Goal: Task Accomplishment & Management: Use online tool/utility

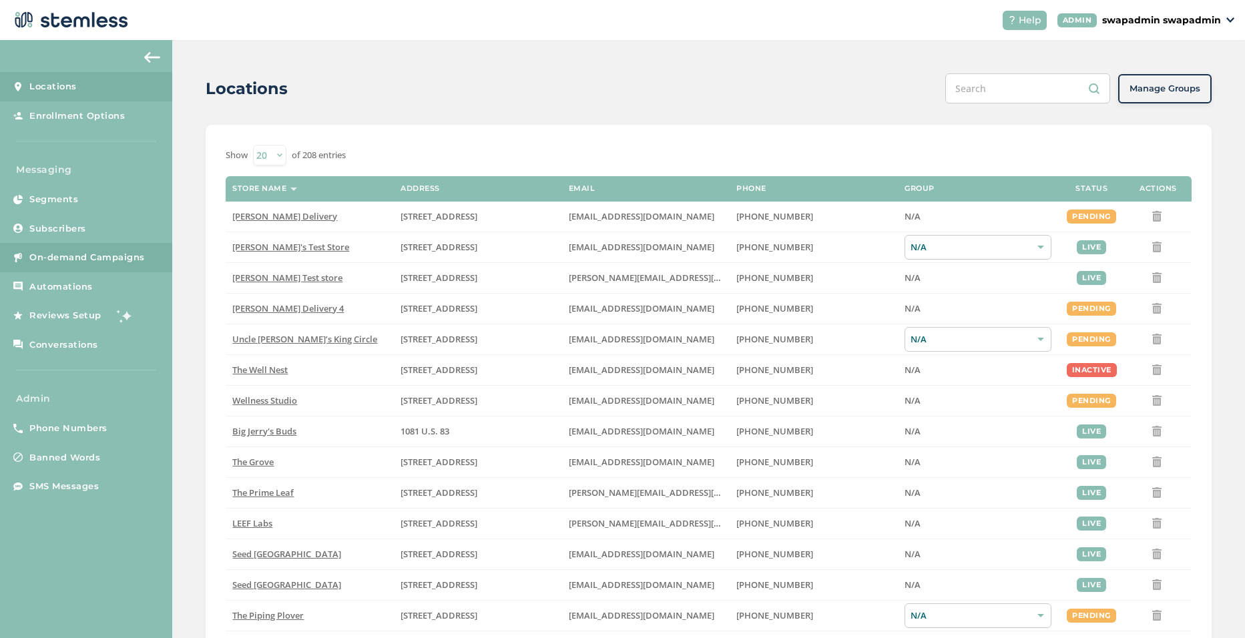
click at [67, 256] on span "On-demand Campaigns" at bounding box center [87, 257] width 116 height 13
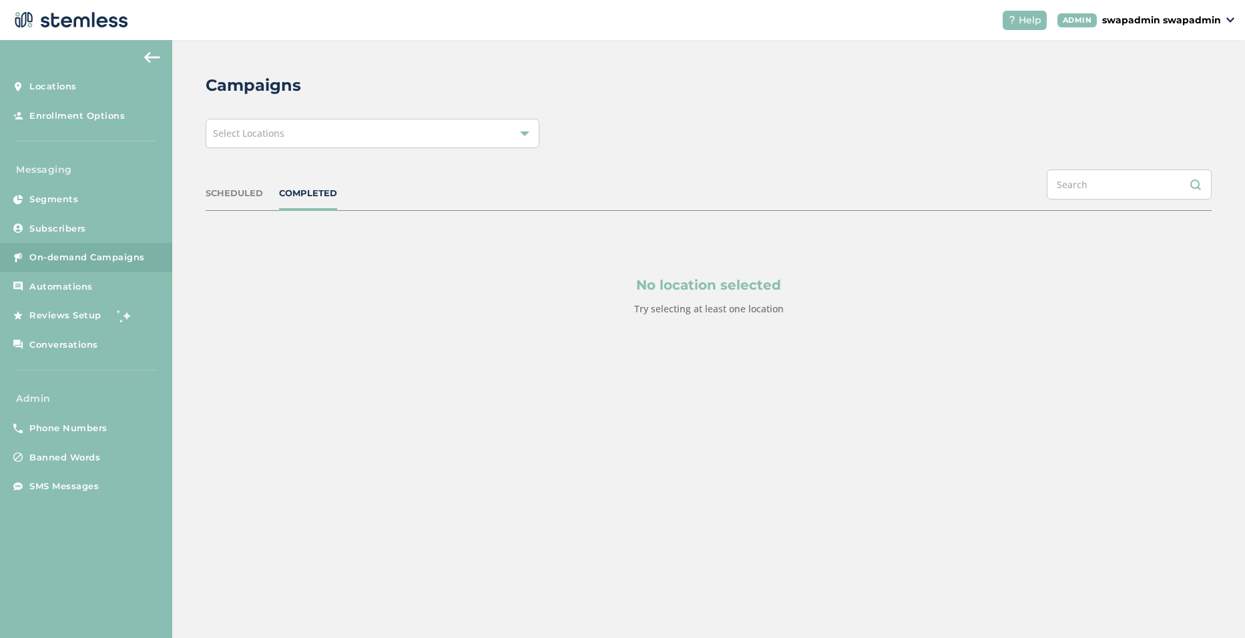
click at [309, 134] on div "Select Locations" at bounding box center [373, 133] width 334 height 29
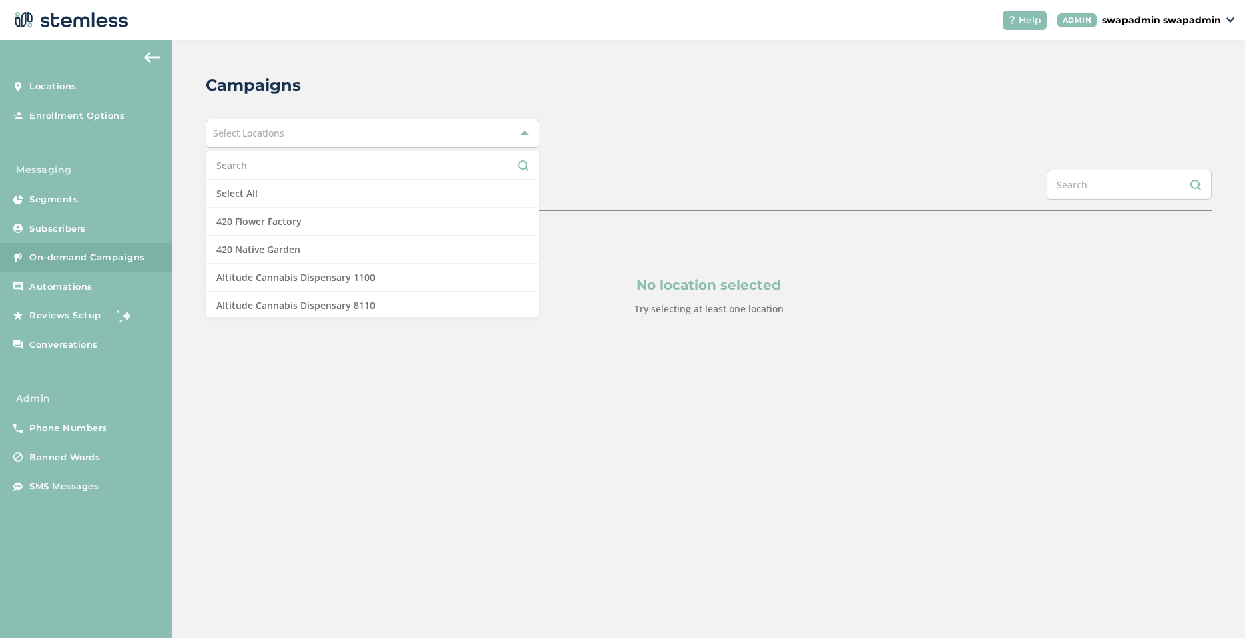
click at [260, 168] on input "text" at bounding box center [372, 165] width 313 height 14
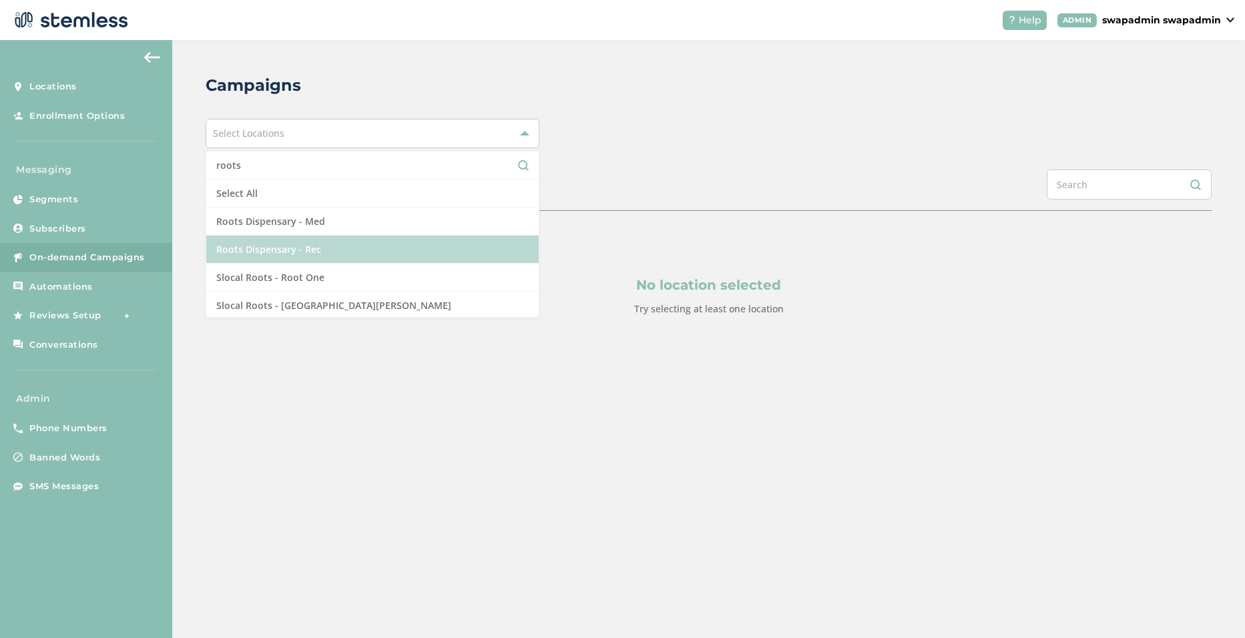
scroll to position [2, 0]
type input "roots"
click at [300, 246] on li "Roots Dispensary - Rec" at bounding box center [372, 248] width 333 height 28
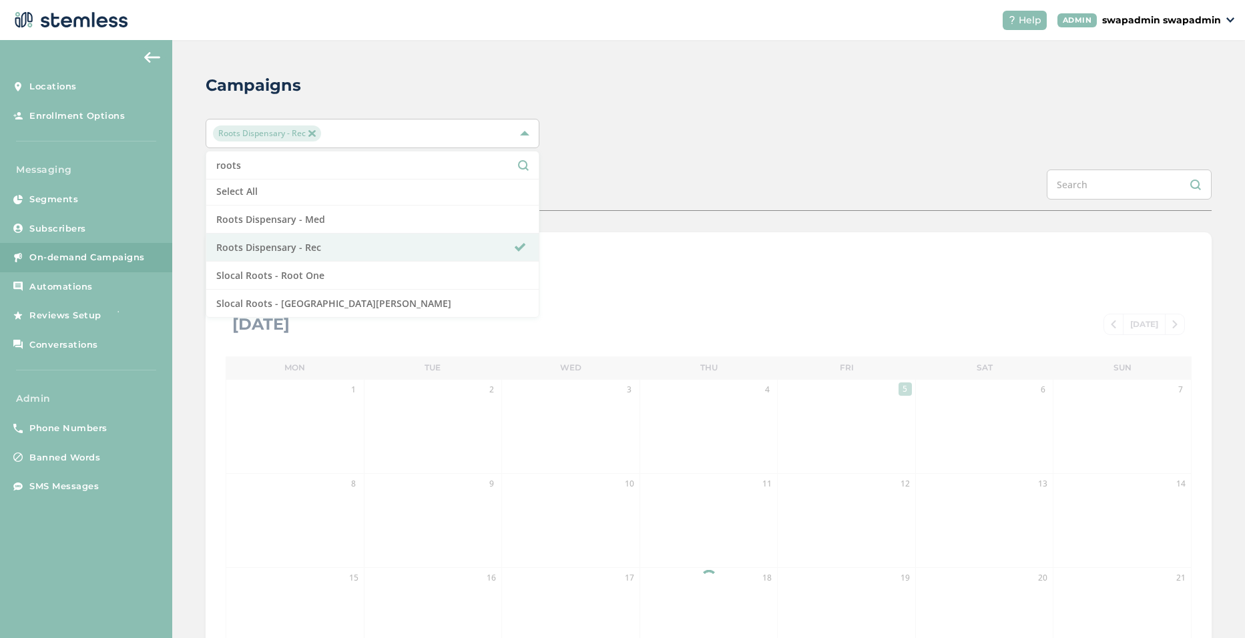
click at [692, 130] on div "Roots Dispensary - Rec roots Select All Roots Dispensary - Med Roots Dispensary…" at bounding box center [709, 133] width 1006 height 29
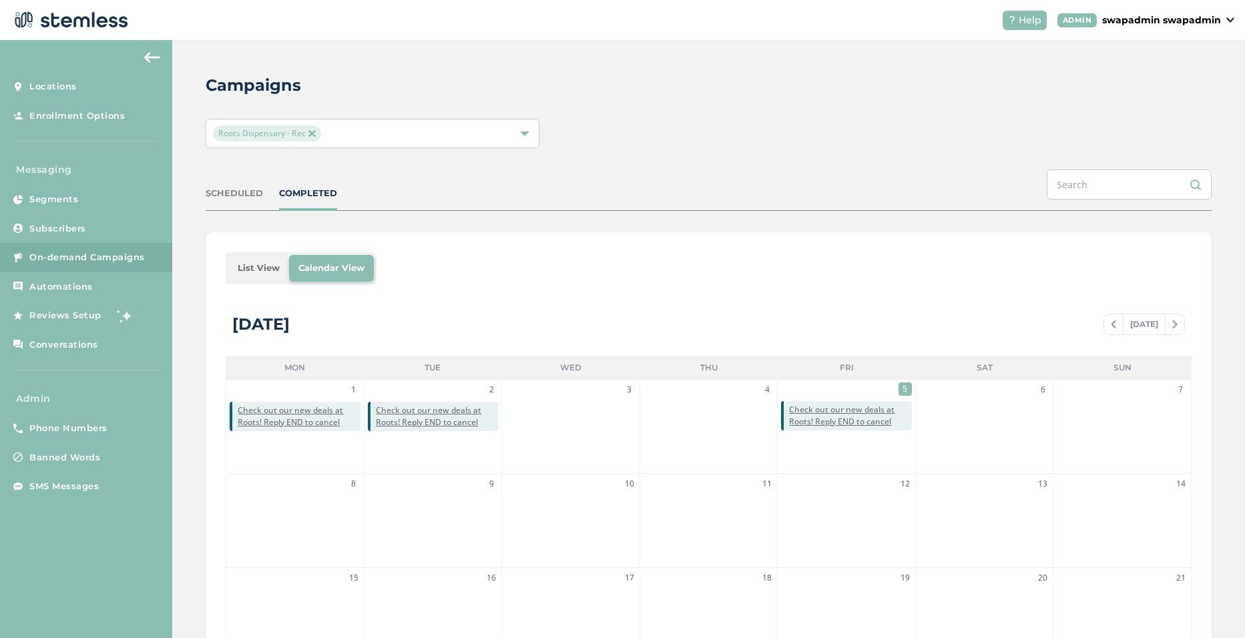
click at [261, 268] on li "List View" at bounding box center [258, 268] width 61 height 27
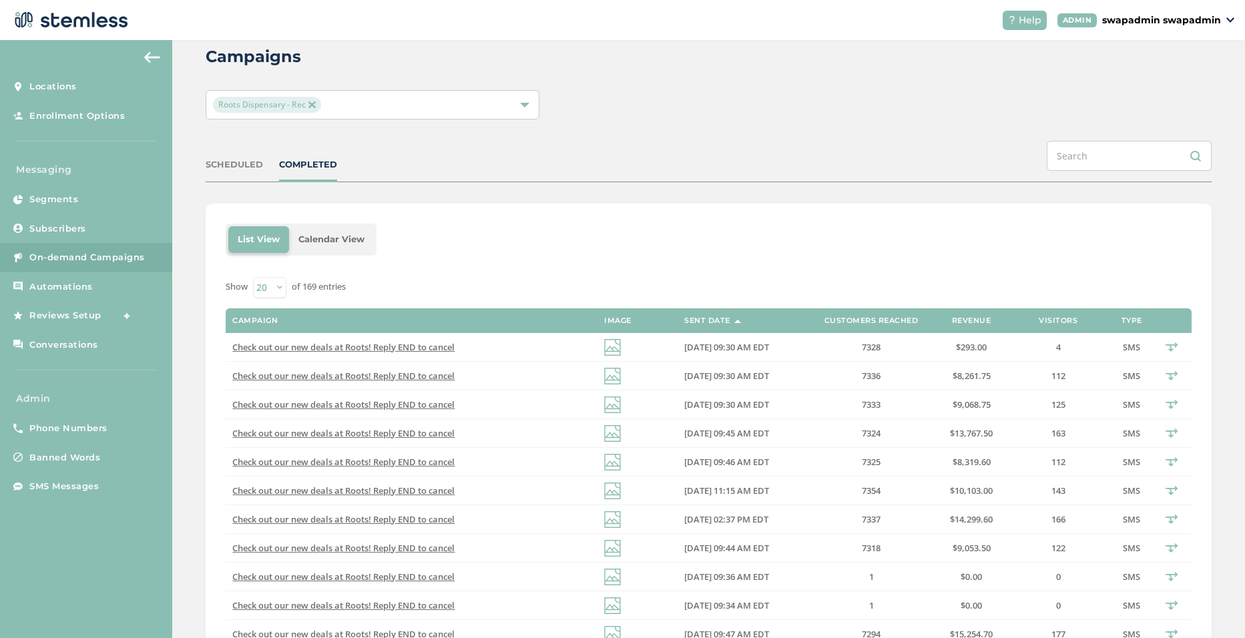
scroll to position [0, 0]
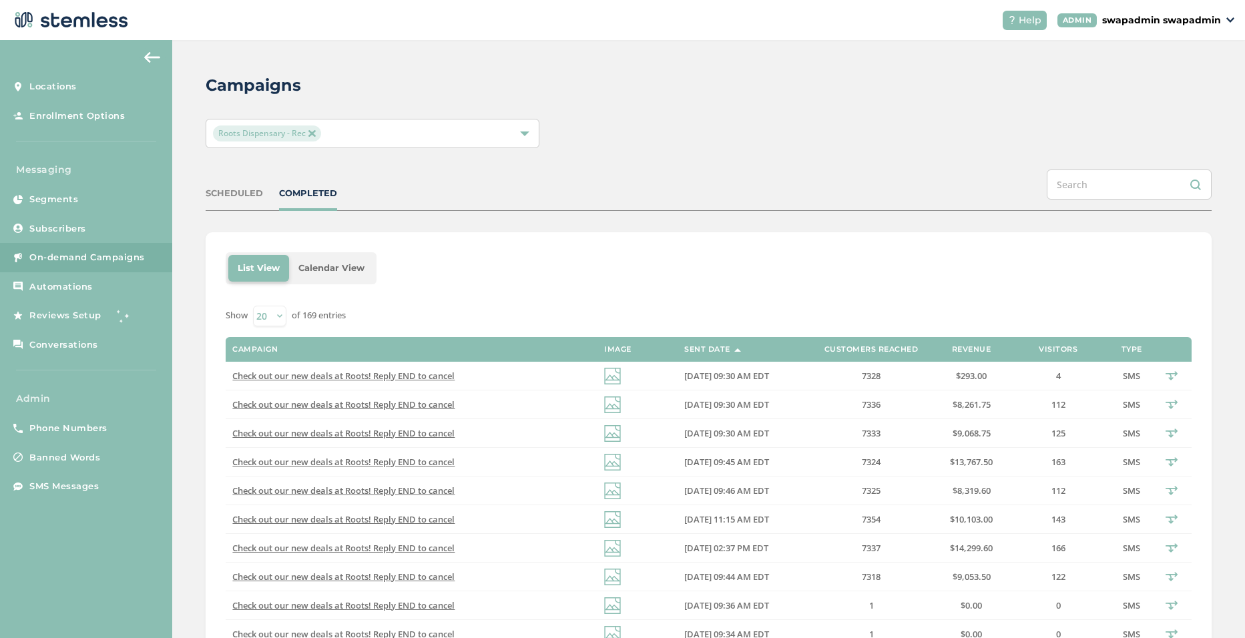
click at [432, 126] on div "Roots Dispensary - Rec" at bounding box center [366, 134] width 306 height 16
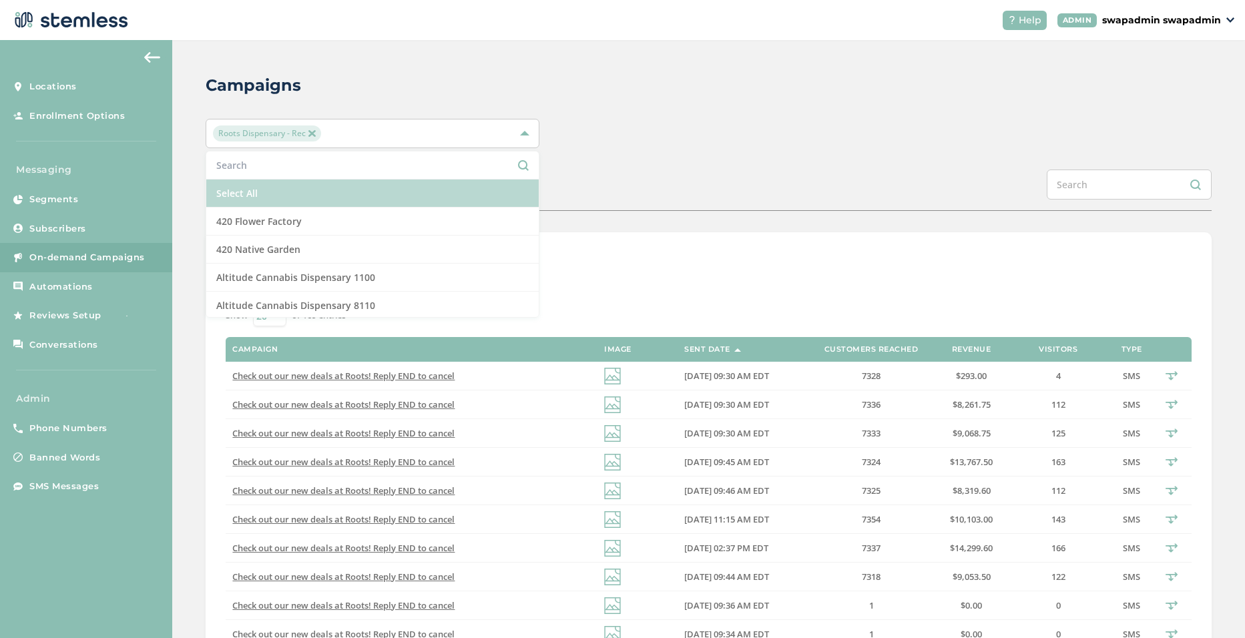
click at [226, 193] on li "Select All" at bounding box center [372, 194] width 333 height 28
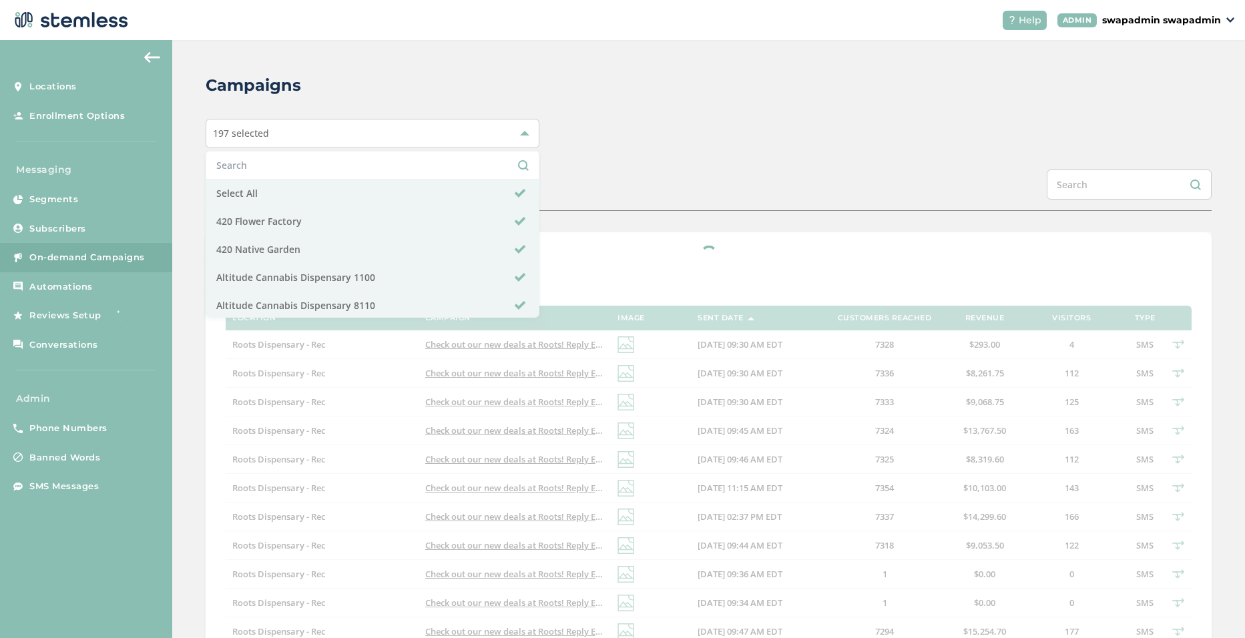
click at [672, 248] on div at bounding box center [709, 578] width 1006 height 693
